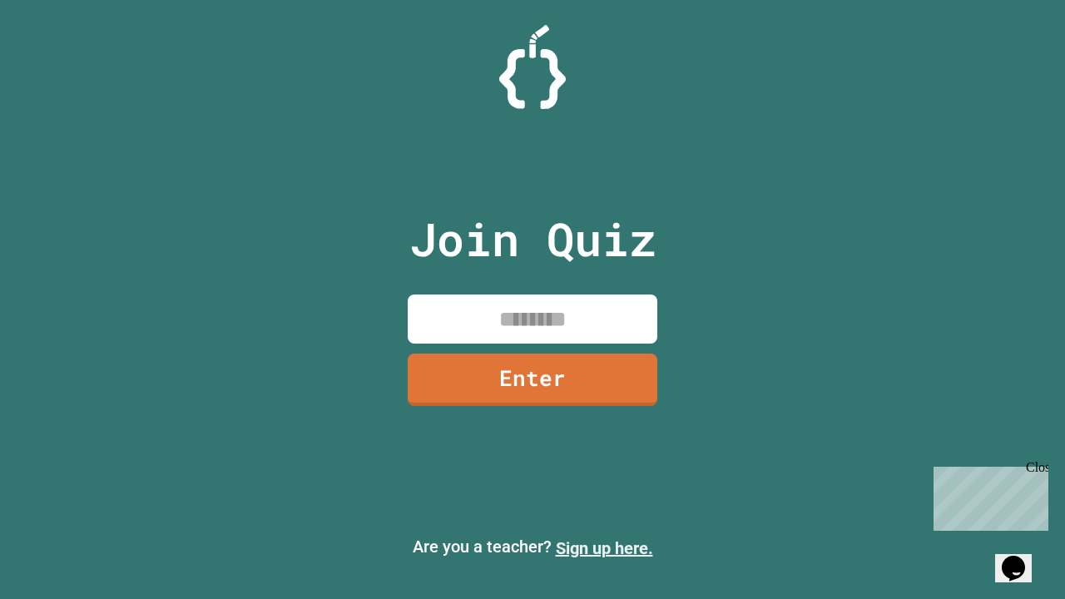
click at [604, 548] on link "Sign up here." at bounding box center [604, 548] width 97 height 20
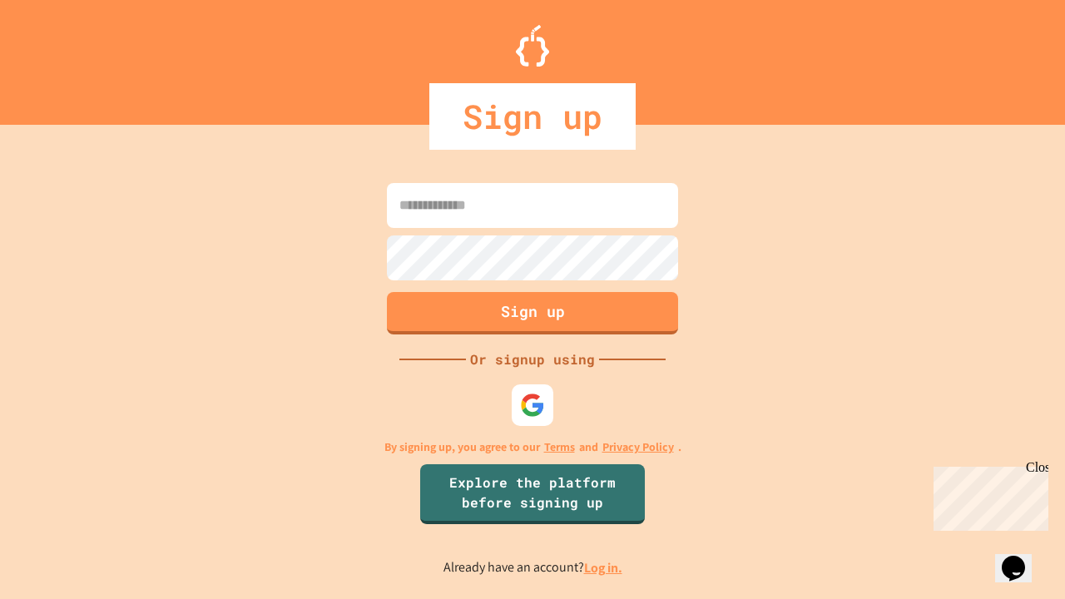
click at [604, 567] on link "Log in." at bounding box center [603, 567] width 38 height 17
